Goal: Information Seeking & Learning: Learn about a topic

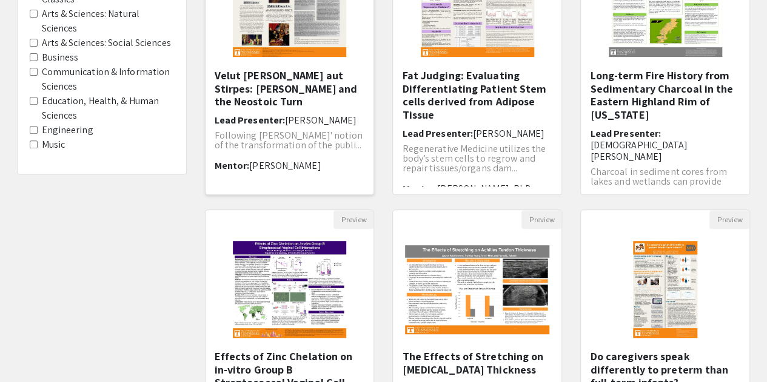
scroll to position [312, 0]
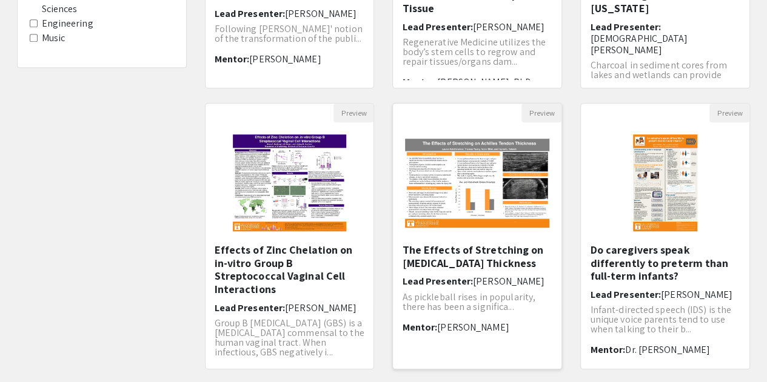
click at [487, 255] on h5 "The Effects of Stretching on [MEDICAL_DATA] Thickness" at bounding box center [477, 257] width 150 height 26
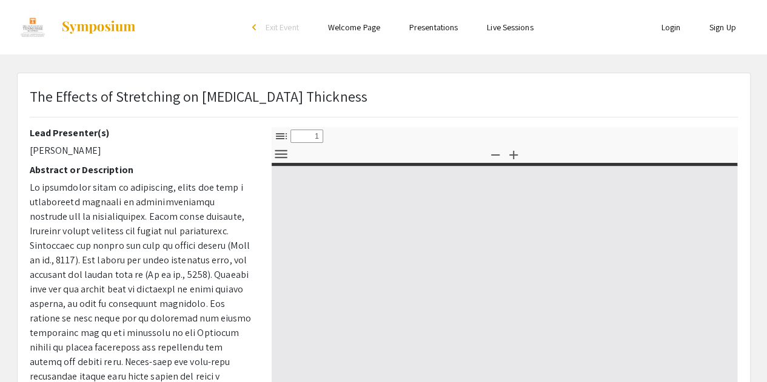
select select "custom"
type input "0"
select select "custom"
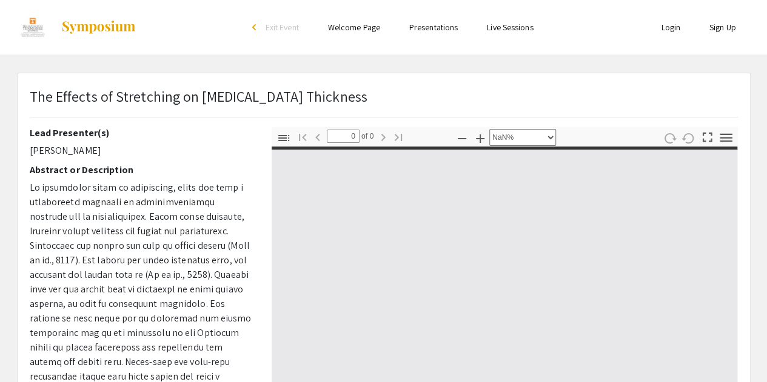
type input "1"
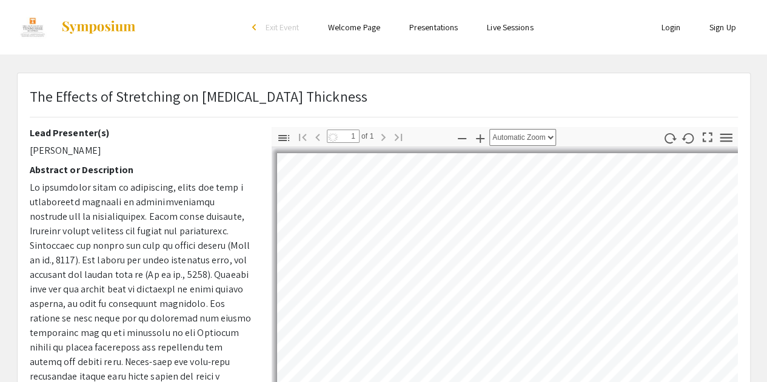
select select "auto"
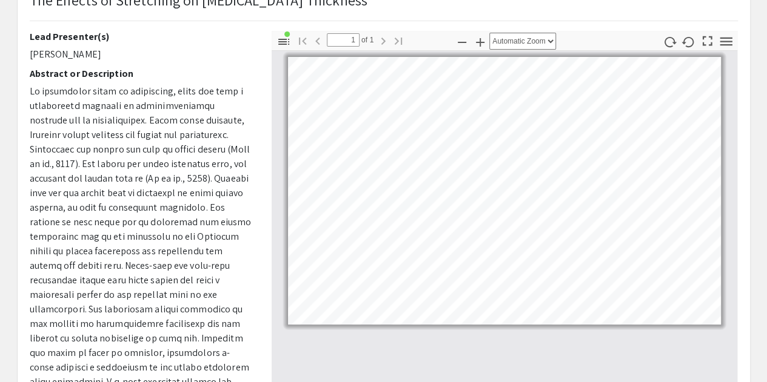
scroll to position [102, 0]
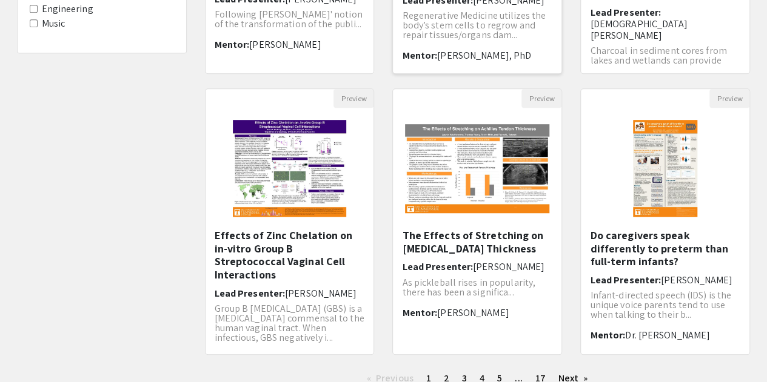
scroll to position [421, 0]
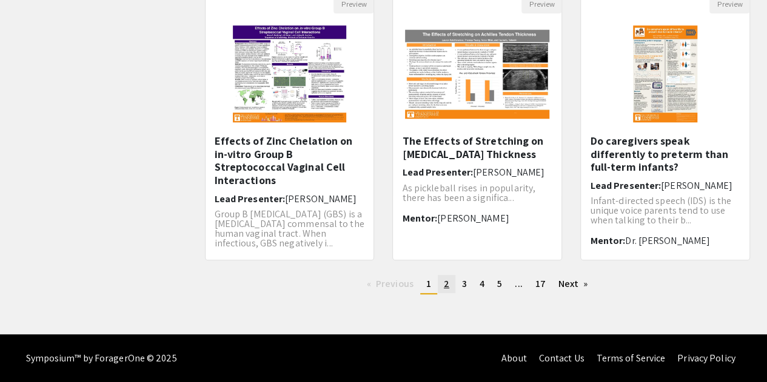
click at [446, 282] on span "2" at bounding box center [446, 284] width 5 height 13
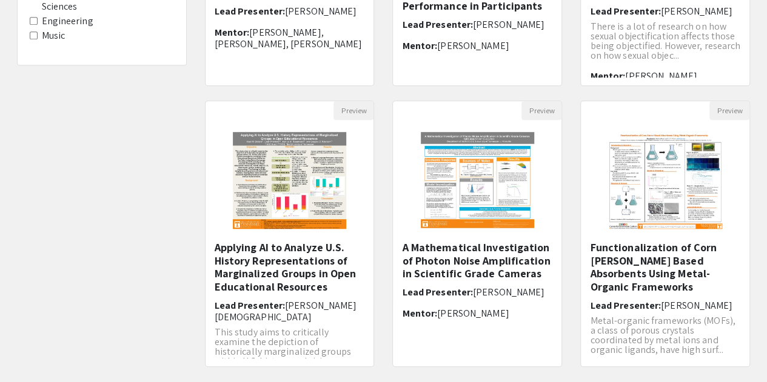
scroll to position [373, 0]
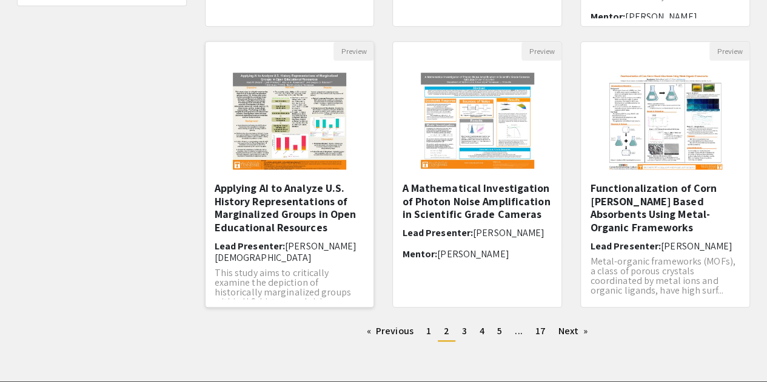
click at [287, 215] on h5 "Applying AI to Analyze U.S. History Representations of Marginalized Groups in O…" at bounding box center [290, 208] width 150 height 52
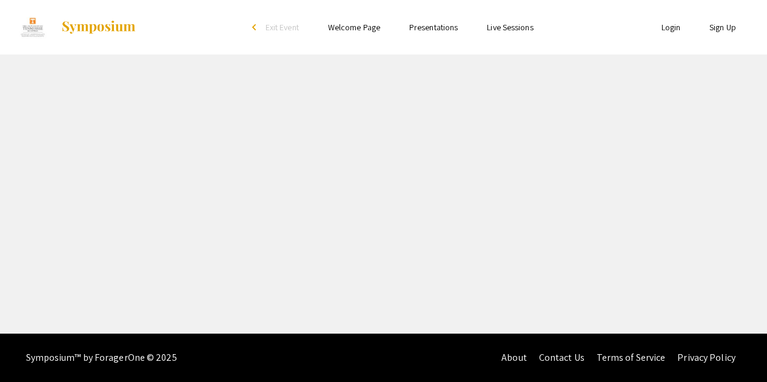
select select "custom"
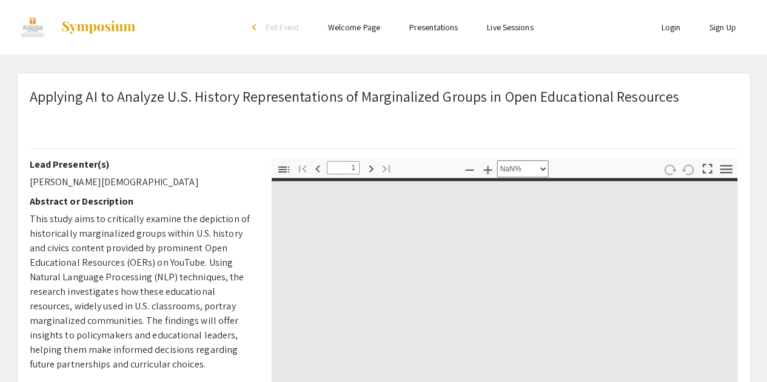
type input "0"
select select "custom"
type input "1"
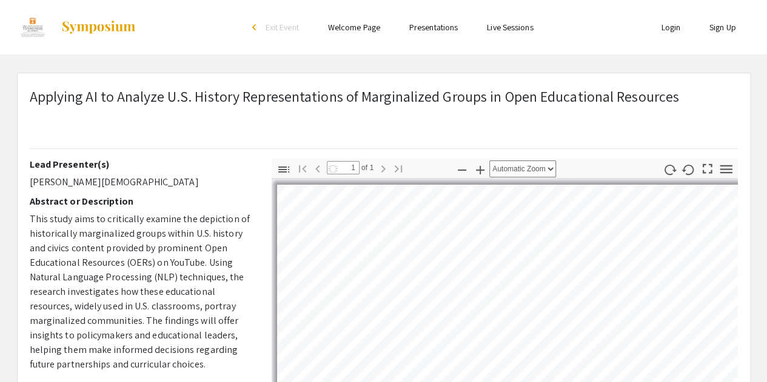
select select "auto"
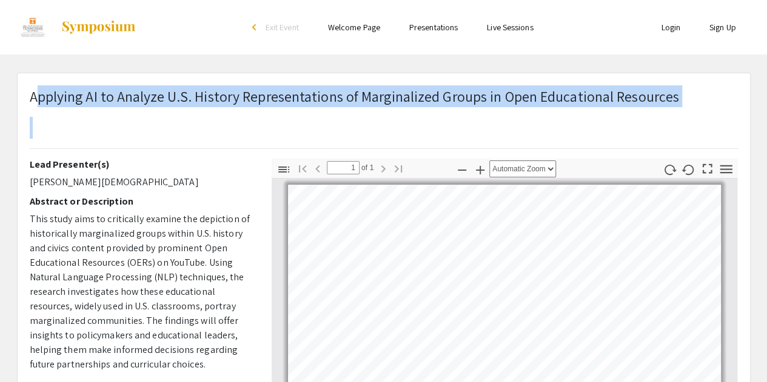
drag, startPoint x: 33, startPoint y: 99, endPoint x: 481, endPoint y: 112, distance: 448.2
click at [481, 112] on h1 "Applying AI to Analyze U.S. History Representations of Marginalized Groups in O…" at bounding box center [354, 111] width 649 height 53
